Goal: Check status: Check status

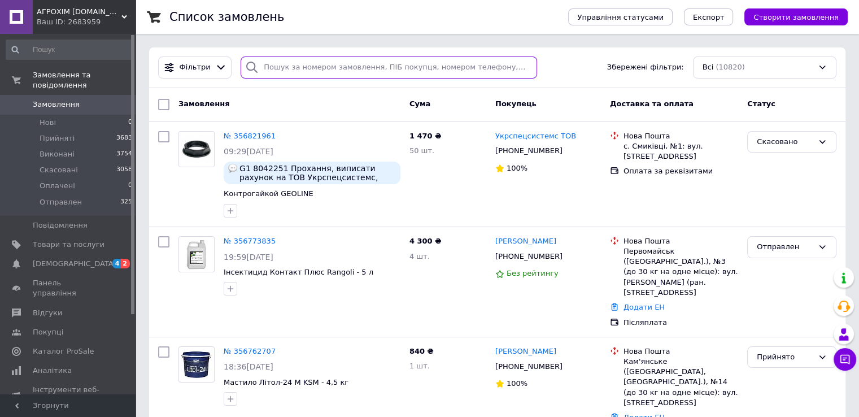
click at [271, 68] on input "search" at bounding box center [389, 67] width 296 height 22
paste input "0679332679"
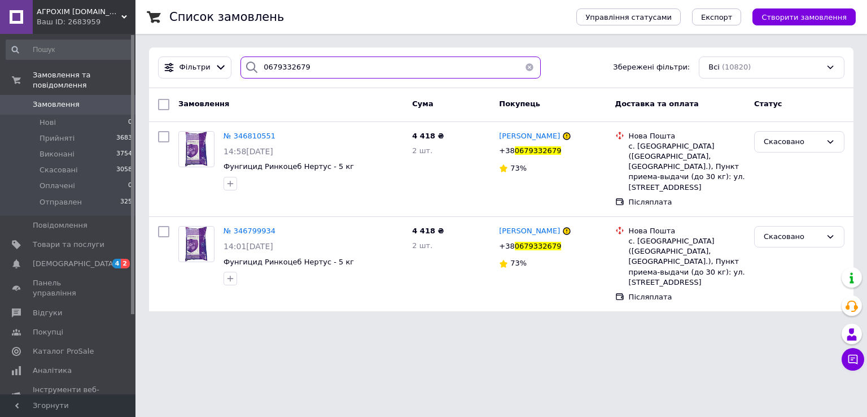
type input "0679332679"
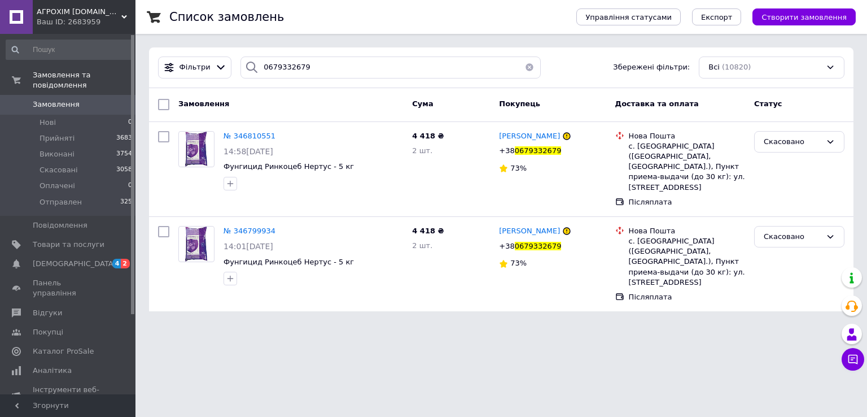
click at [88, 99] on span "Замовлення" at bounding box center [69, 104] width 72 height 10
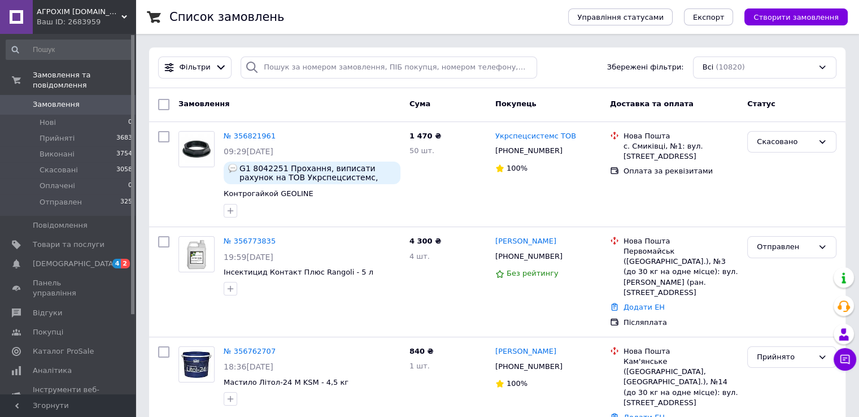
click at [59, 99] on span "Замовлення" at bounding box center [56, 104] width 47 height 10
click at [67, 239] on span "Товари та послуги" at bounding box center [69, 244] width 72 height 10
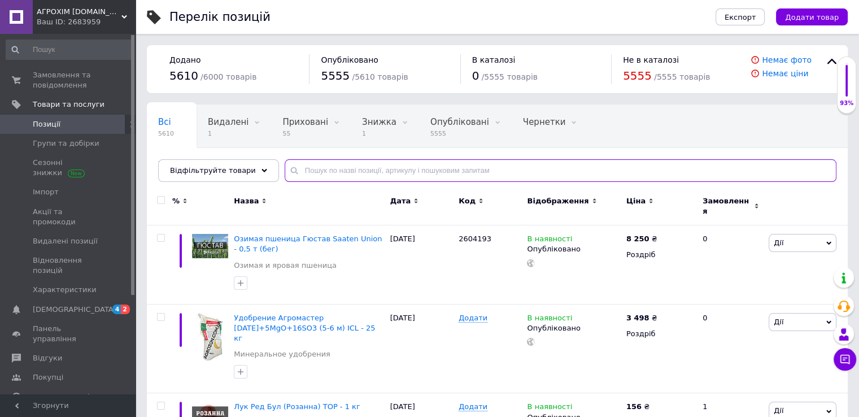
click at [359, 165] on input "text" at bounding box center [561, 170] width 552 height 23
paste input "1103002"
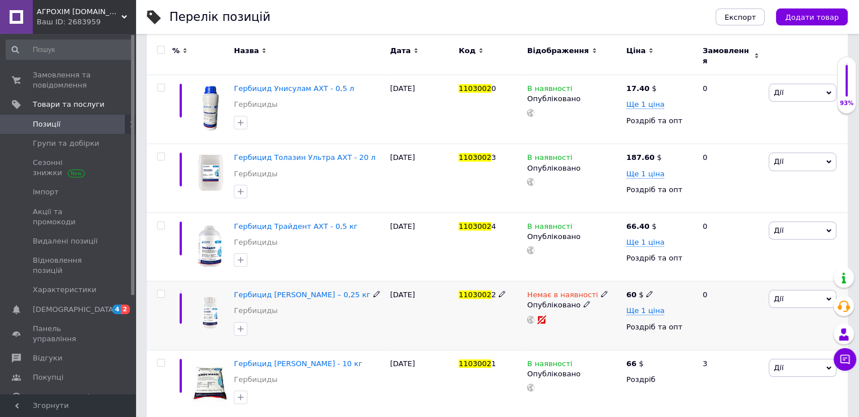
scroll to position [224, 0]
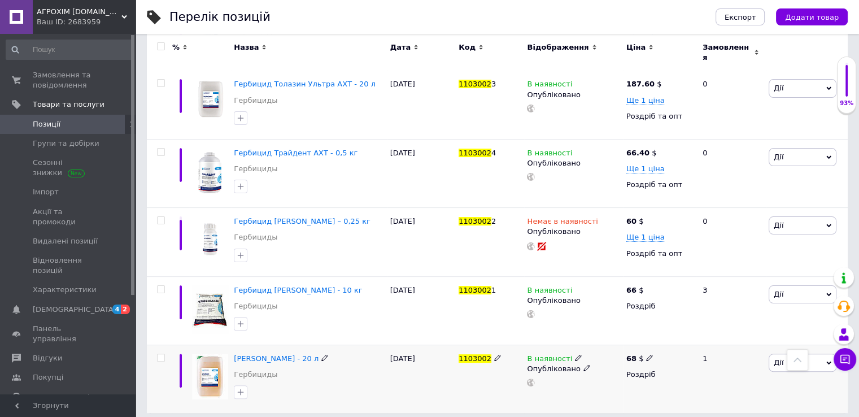
type input "1103002"
click at [575, 354] on icon at bounding box center [578, 357] width 7 height 7
click at [609, 359] on li "Немає в наявності" at bounding box center [639, 367] width 107 height 16
click at [477, 391] on div "1103002" at bounding box center [490, 378] width 68 height 68
click at [54, 74] on span "Замовлення та повідомлення" at bounding box center [69, 80] width 72 height 20
